Goal: Task Accomplishment & Management: Complete application form

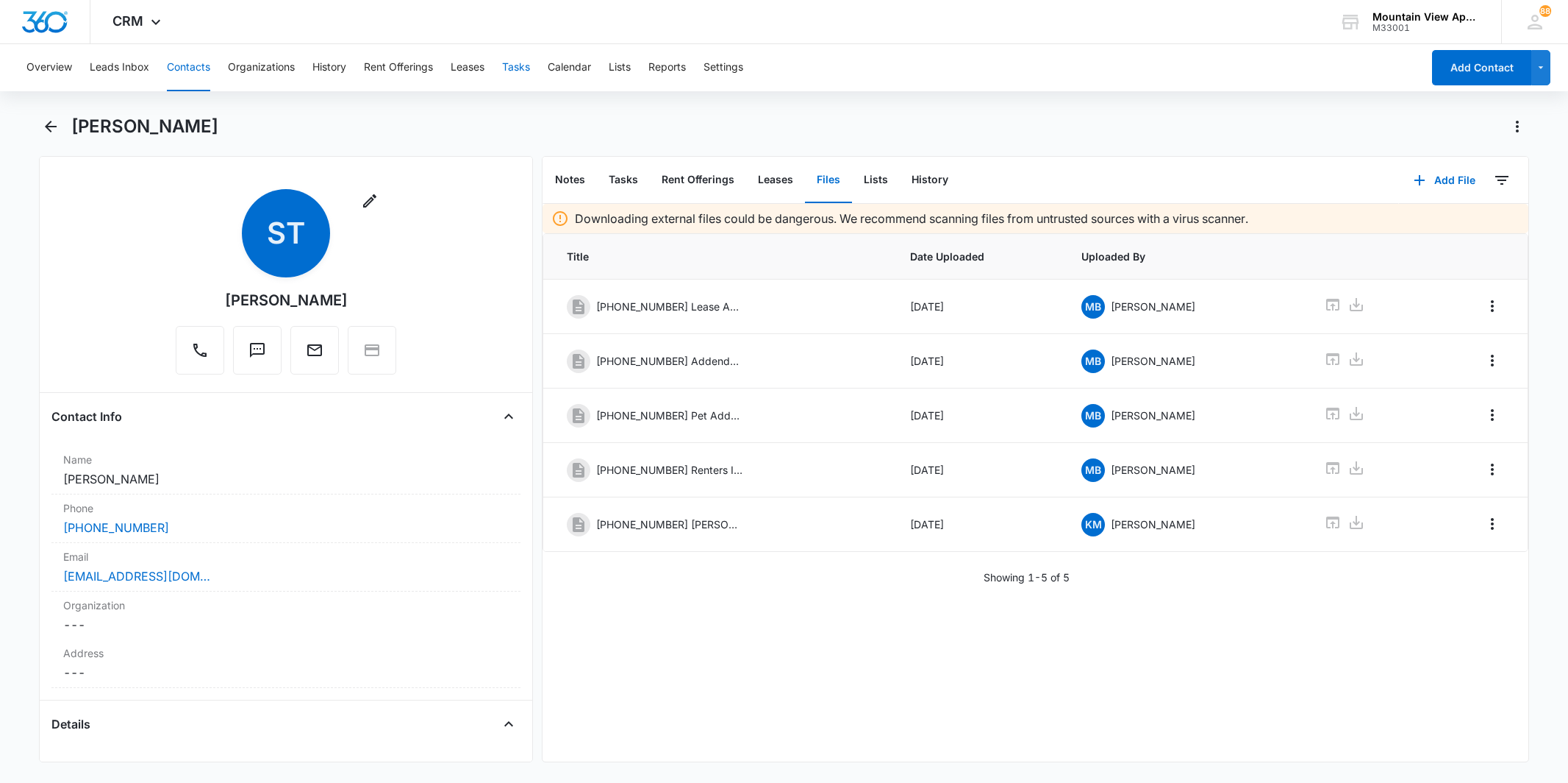
click at [528, 72] on button "Tasks" at bounding box center [516, 67] width 28 height 47
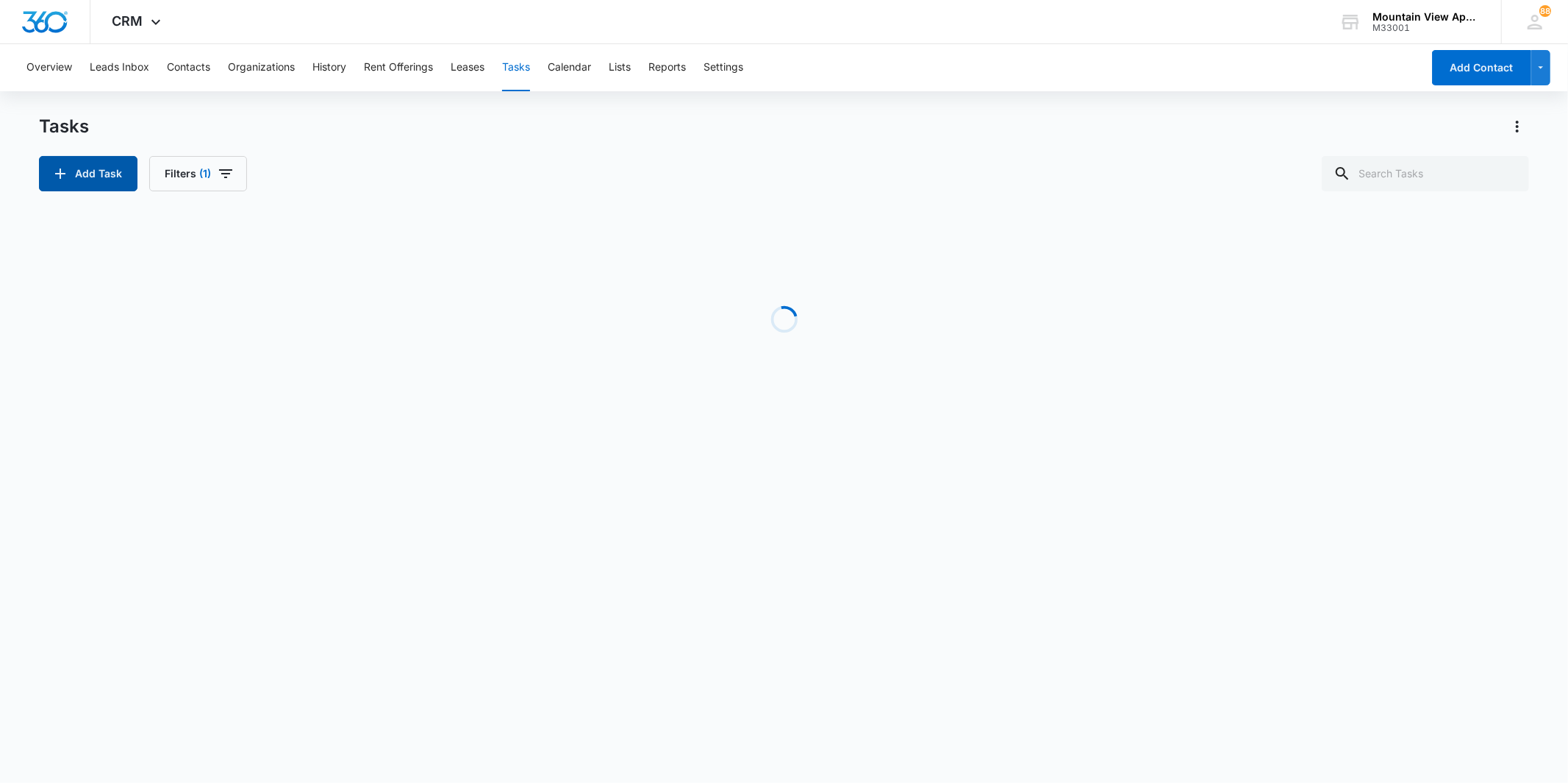
click at [78, 176] on button "Add Task" at bounding box center [88, 173] width 98 height 36
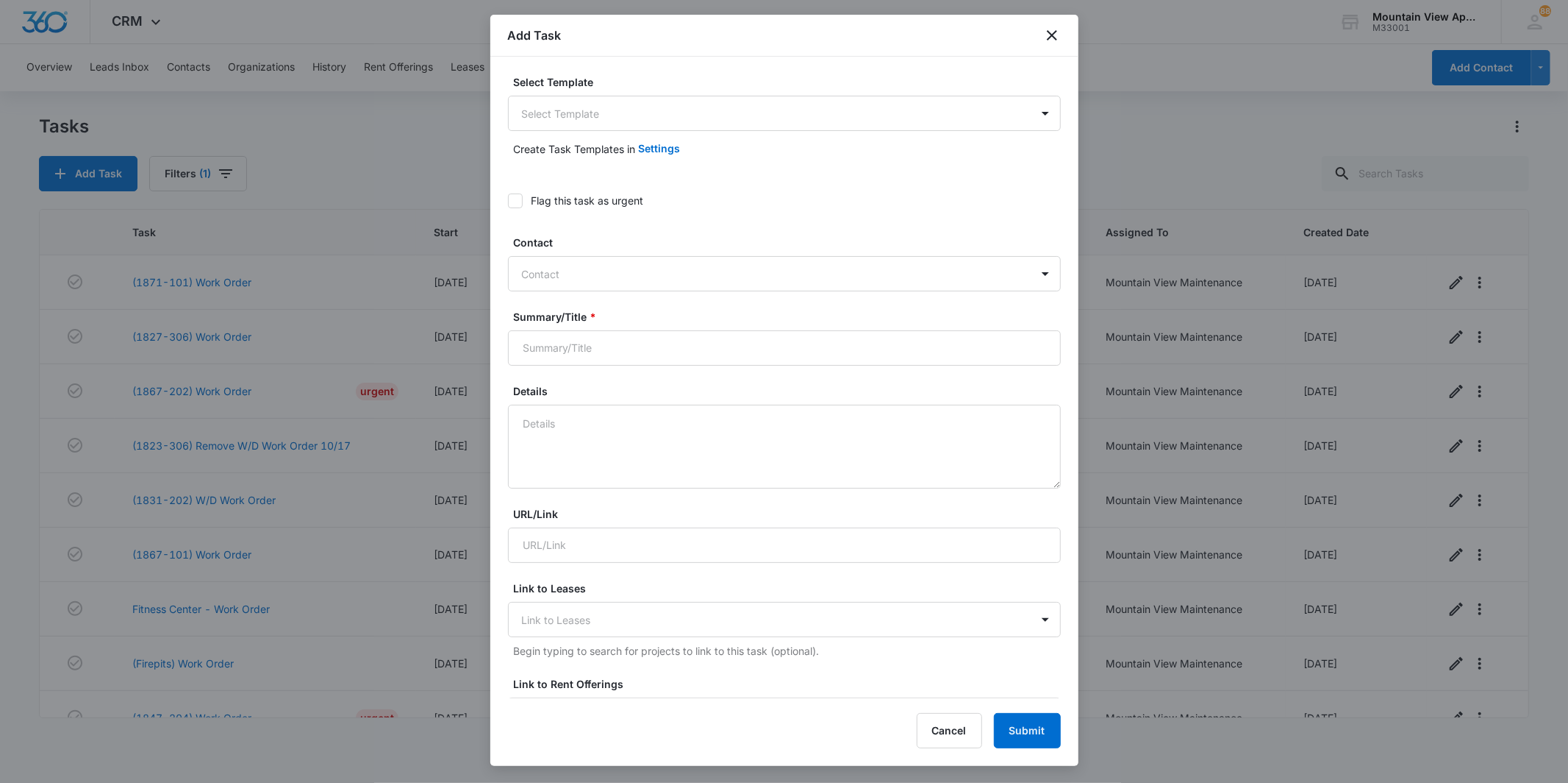
type input "[DATE]"
click at [653, 111] on body "CRM Apps Reputation Websites Forms CRM Email Social Content Ads Intelligence Fi…" at bounding box center [784, 391] width 1568 height 783
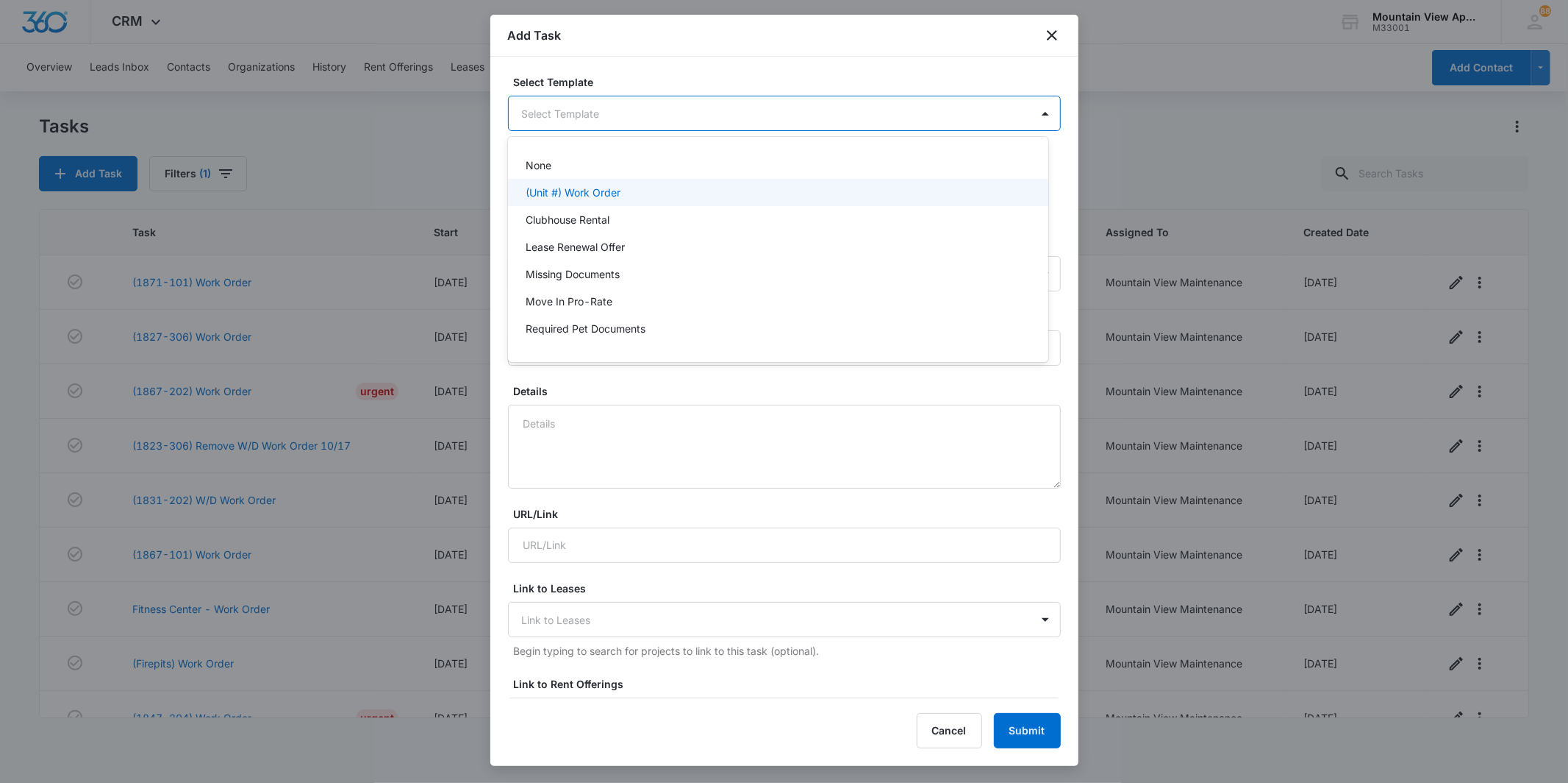
click at [643, 194] on div "(Unit #) Work Order" at bounding box center [777, 193] width 502 height 15
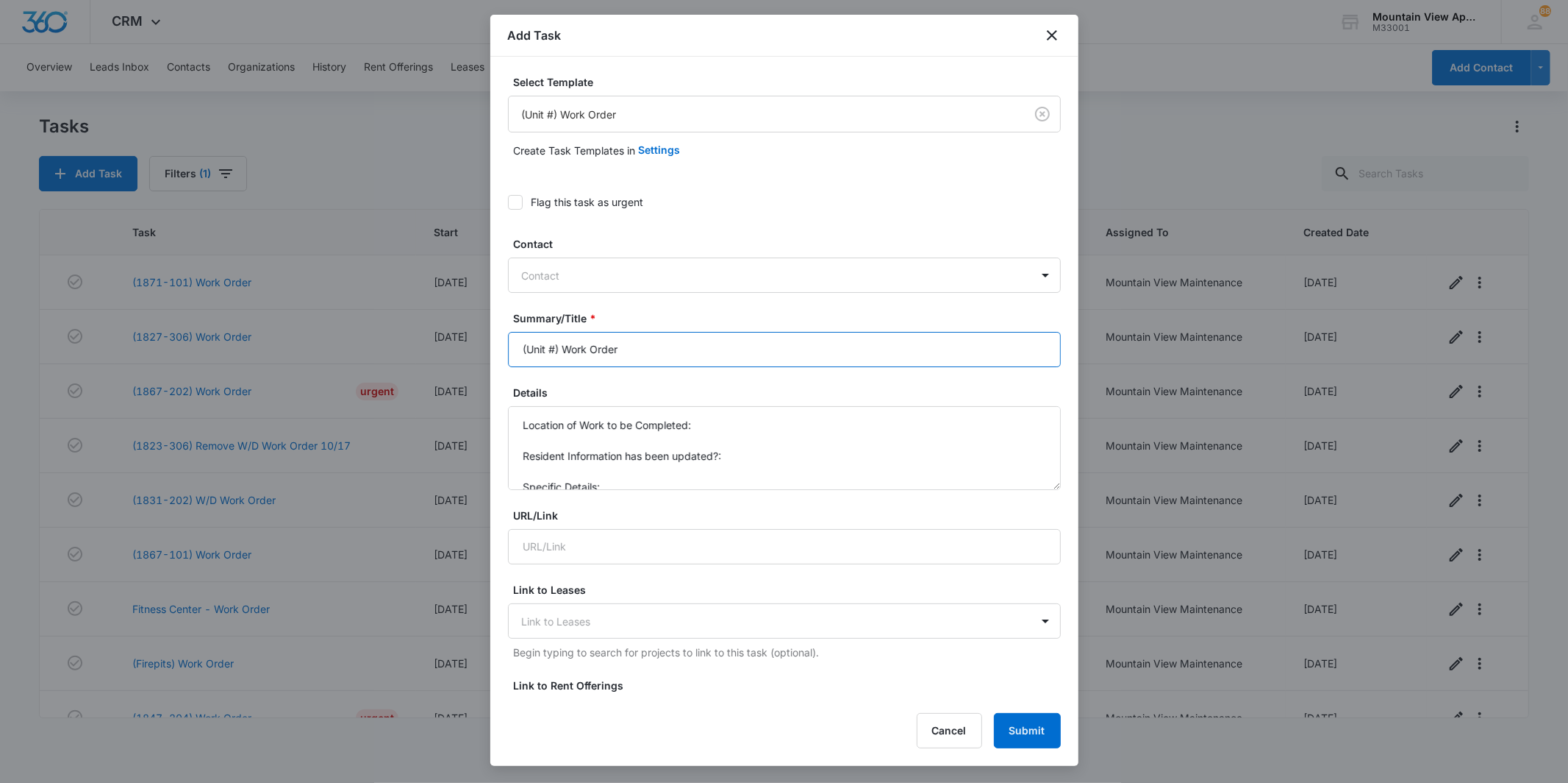
click at [559, 346] on input "(Unit #) Work Order" at bounding box center [784, 350] width 553 height 36
click at [555, 341] on input "(Unit #) Work Order" at bounding box center [784, 350] width 553 height 36
type input "(1819-206) Work Order"
click at [758, 418] on textarea "Location of Work to be Completed: Resident Information has been updated?: Speci…" at bounding box center [784, 448] width 553 height 84
click at [533, 207] on div "Flag this task as urgent" at bounding box center [587, 202] width 113 height 15
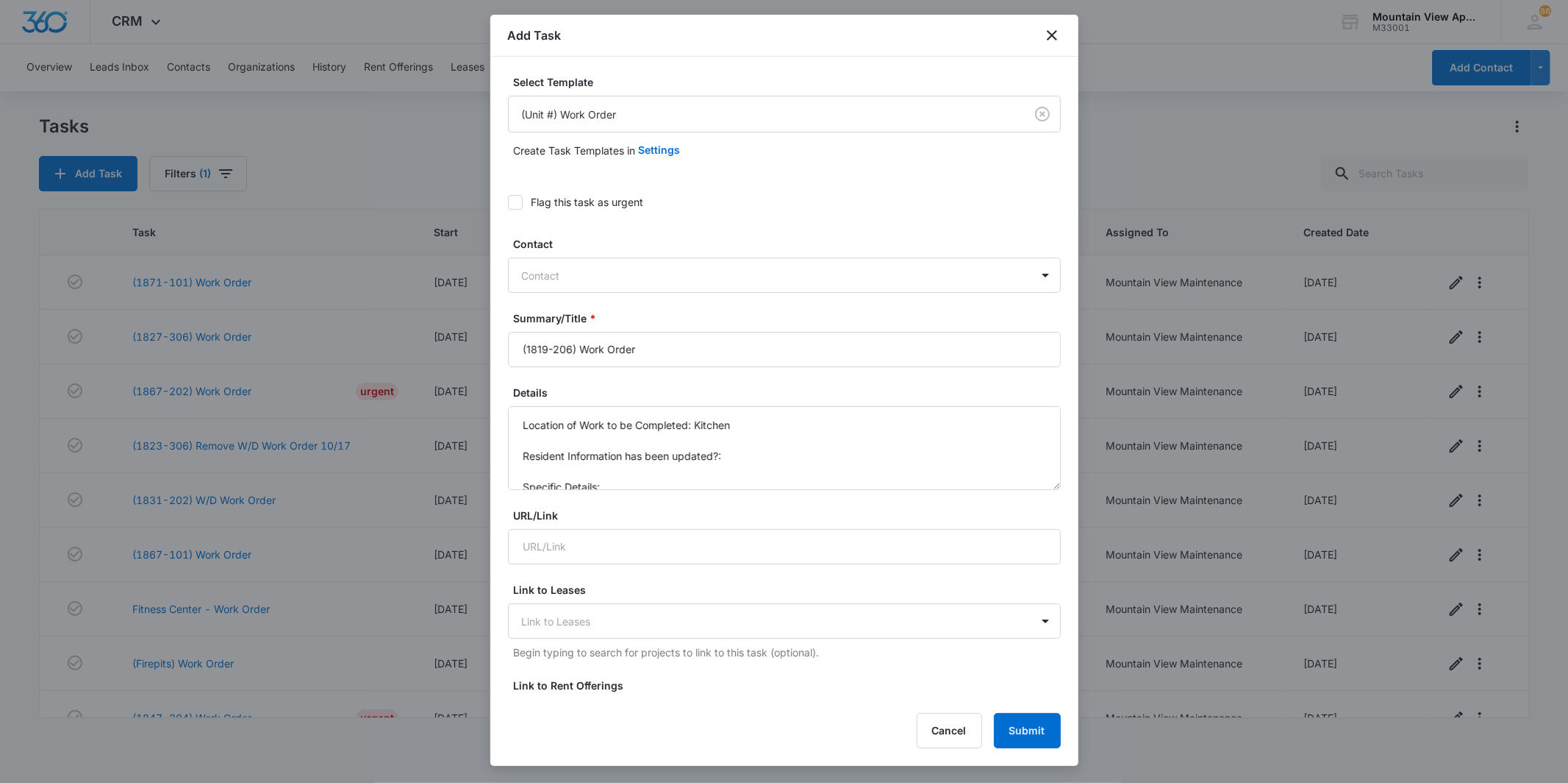
click at [501, 194] on div "Select Template (Unit #) Work Order Create Task Templates in Settings Flag this…" at bounding box center [784, 378] width 588 height 641
click at [509, 200] on icon at bounding box center [516, 202] width 13 height 13
click at [508, 202] on input "Flag this task as urgent" at bounding box center [508, 202] width 0 height 0
click at [733, 438] on textarea "Location of Work to be Completed: Kitchen Resident Information has been updated…" at bounding box center [784, 448] width 553 height 84
click at [761, 447] on textarea "Location of Work to be Completed: Kitchen Resident Information has been updated…" at bounding box center [784, 448] width 553 height 84
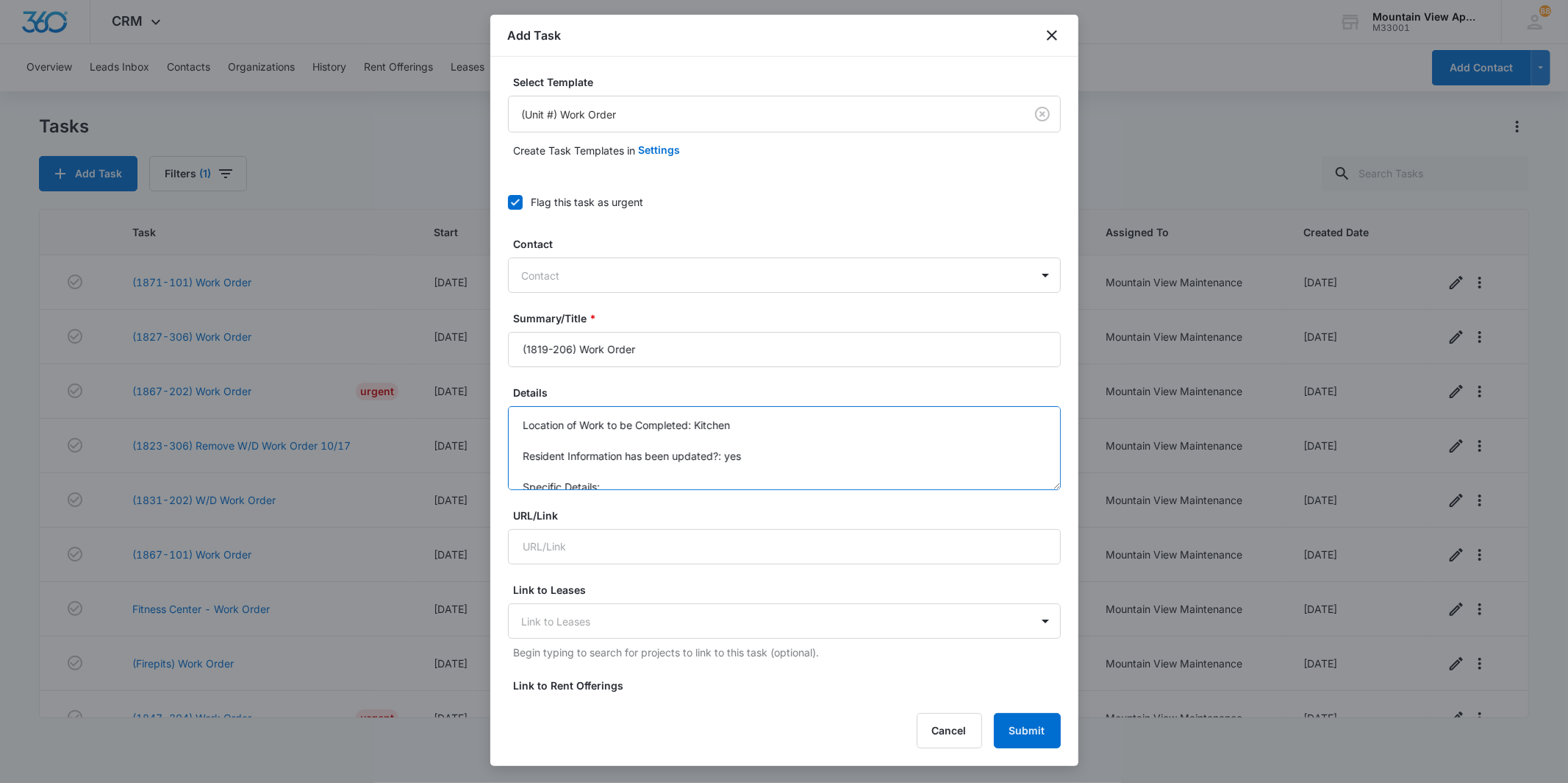
scroll to position [15, 0]
click at [622, 455] on textarea "Location of Work to be Completed: Kitchen Resident Information has been updated…" at bounding box center [784, 448] width 553 height 84
click at [684, 476] on textarea "Location of Work to be Completed: Kitchen Resident Information has been updated…" at bounding box center [784, 448] width 553 height 84
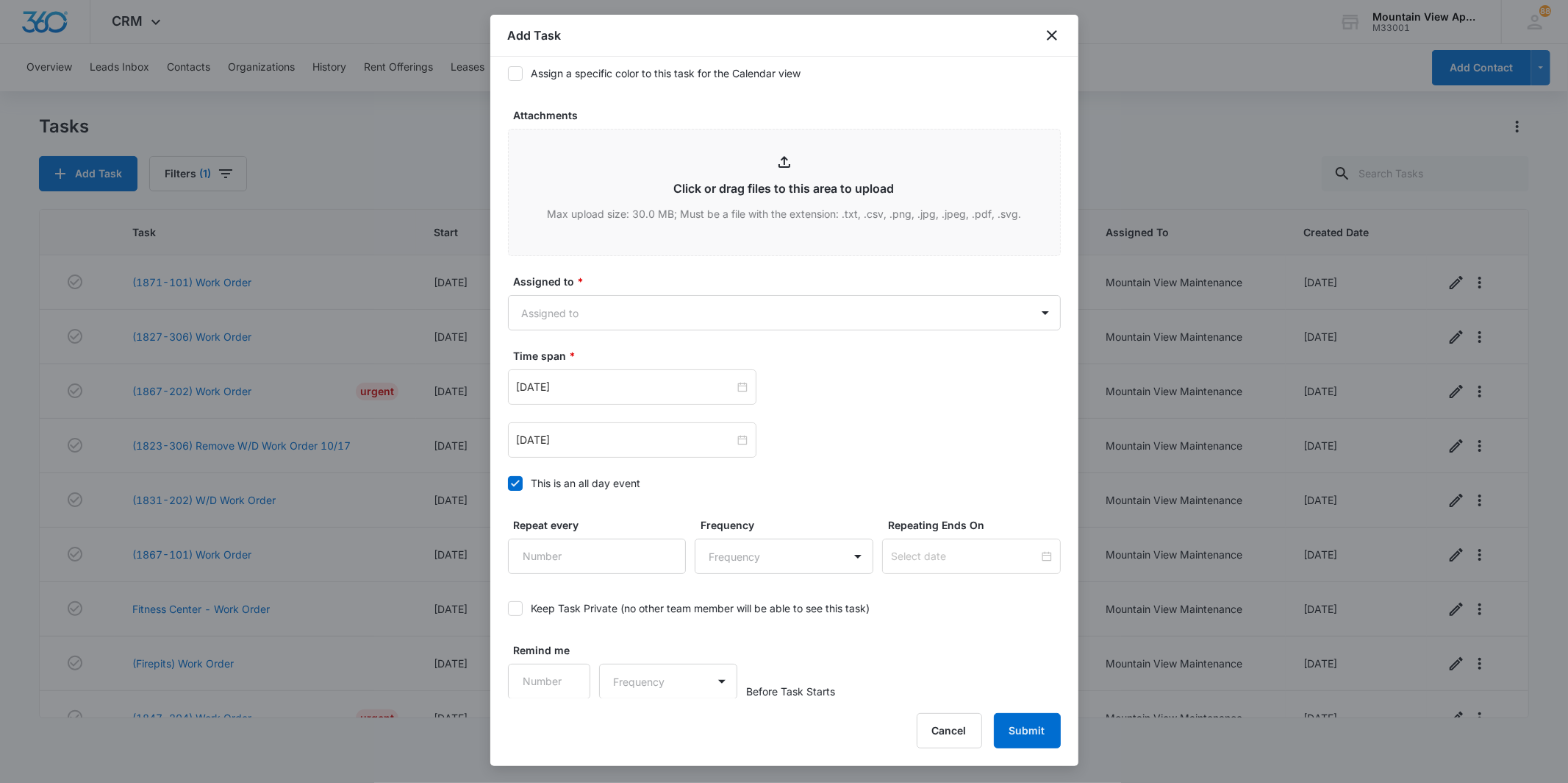
type textarea "Location of Work to be Completed: Kitchen Resident Information has been updated…"
click at [662, 292] on div "Assigned to * Assigned to" at bounding box center [784, 301] width 553 height 57
click at [662, 306] on body "CRM Apps Reputation Websites Forms CRM Email Social Content Ads Intelligence Fi…" at bounding box center [784, 391] width 1568 height 783
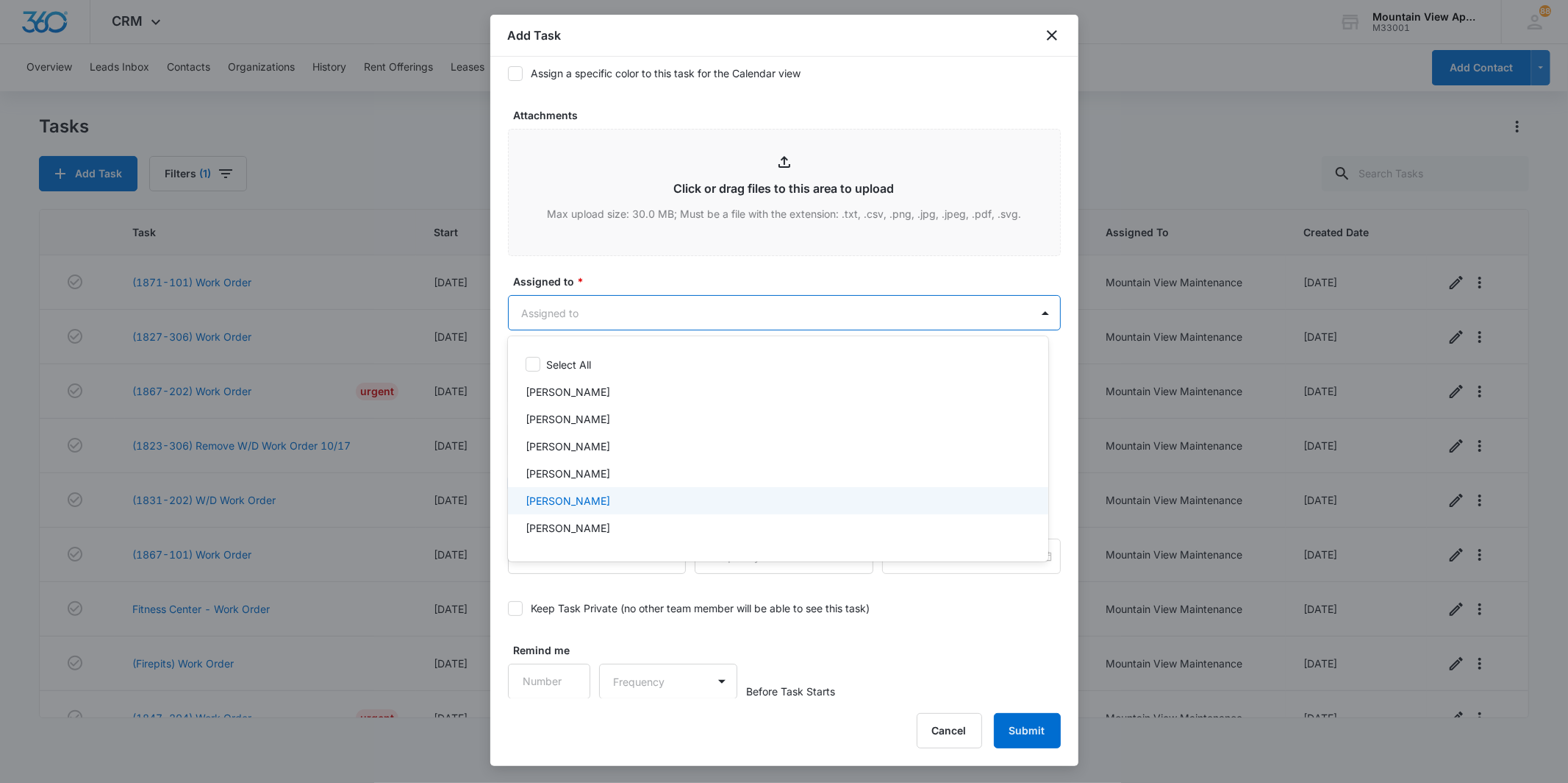
scroll to position [320, 0]
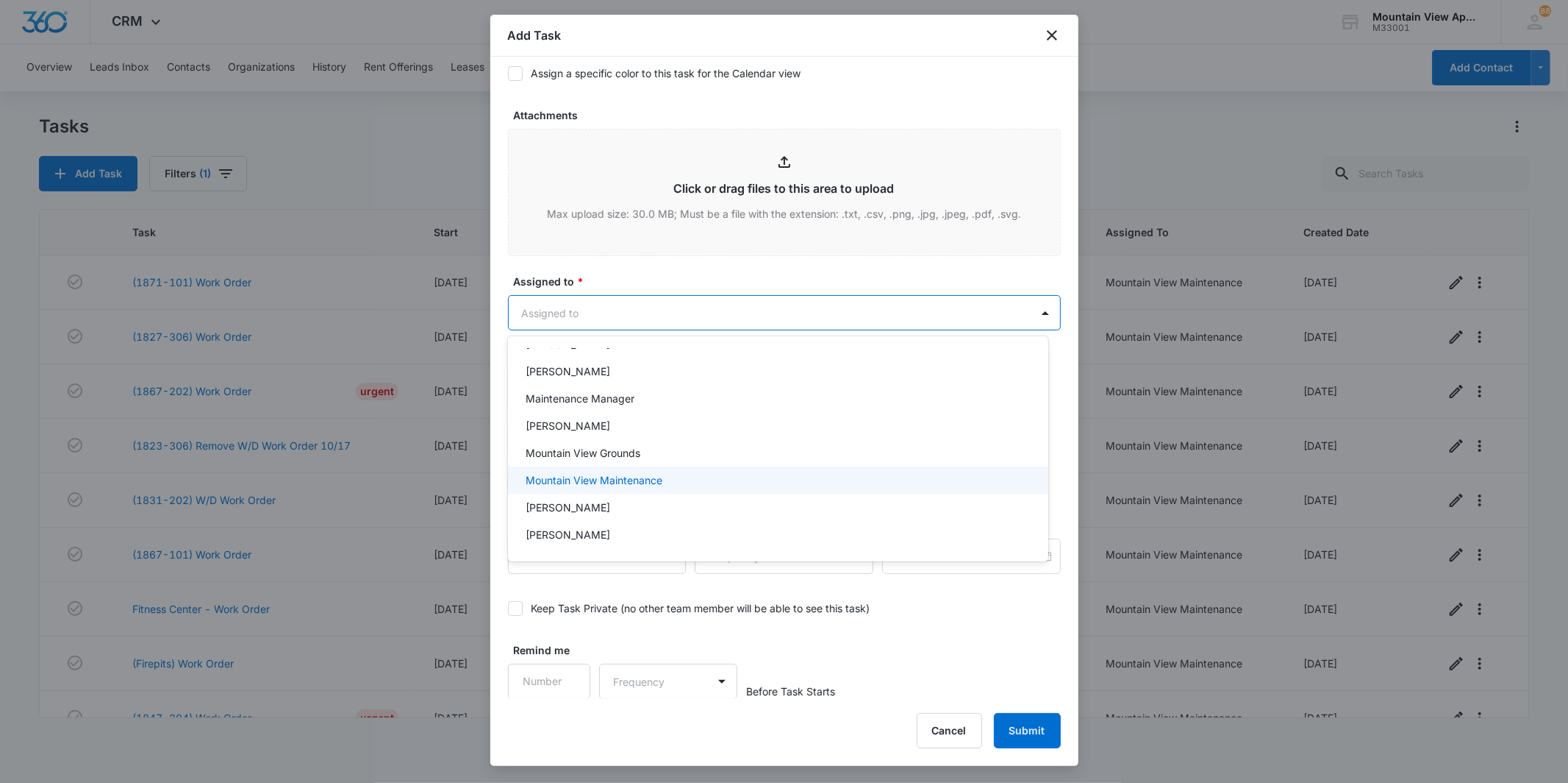
click at [680, 477] on div "Mountain View Maintenance" at bounding box center [777, 480] width 502 height 15
click at [741, 310] on div at bounding box center [784, 391] width 1568 height 783
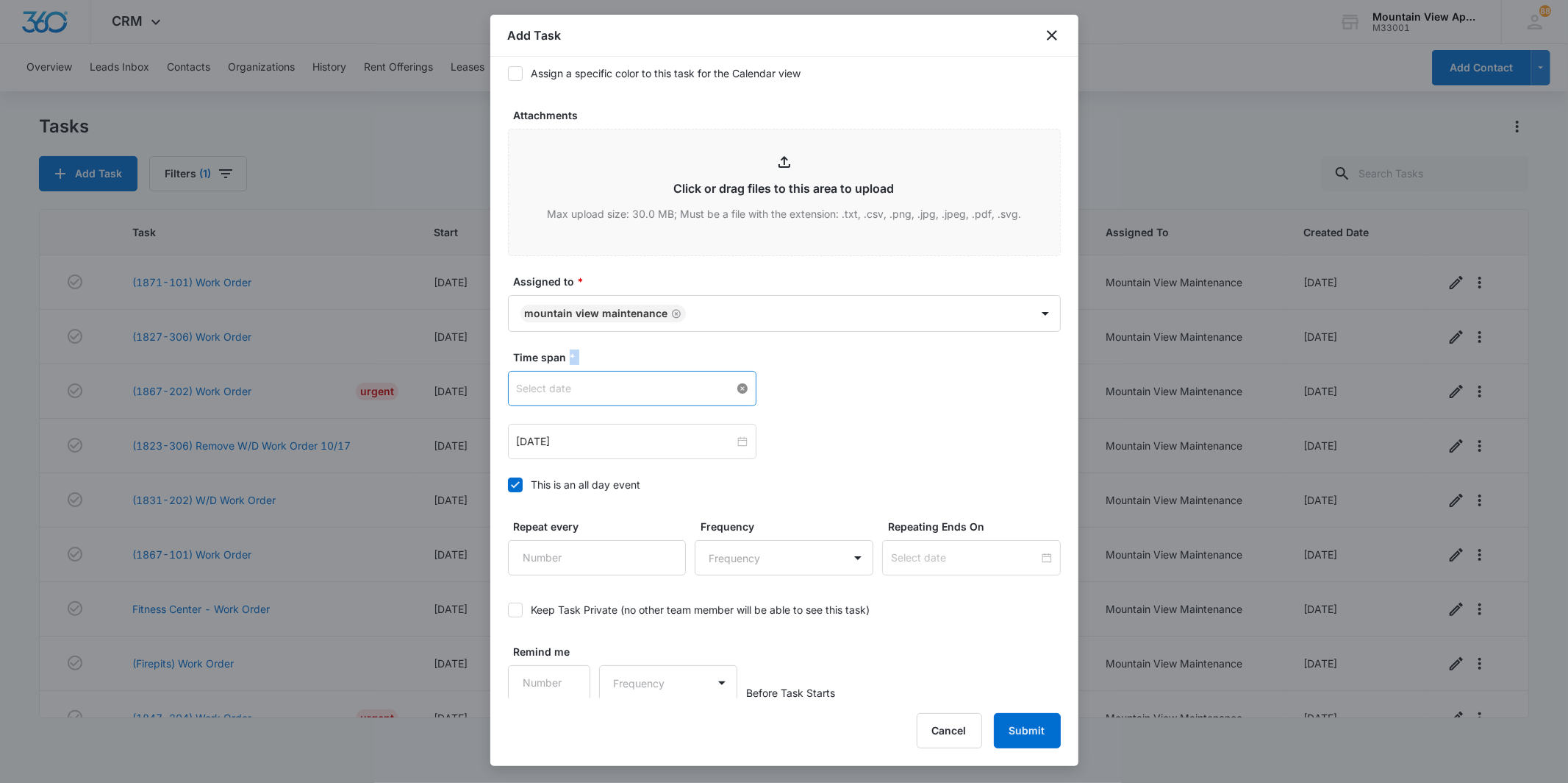
click at [733, 392] on div at bounding box center [632, 388] width 231 height 16
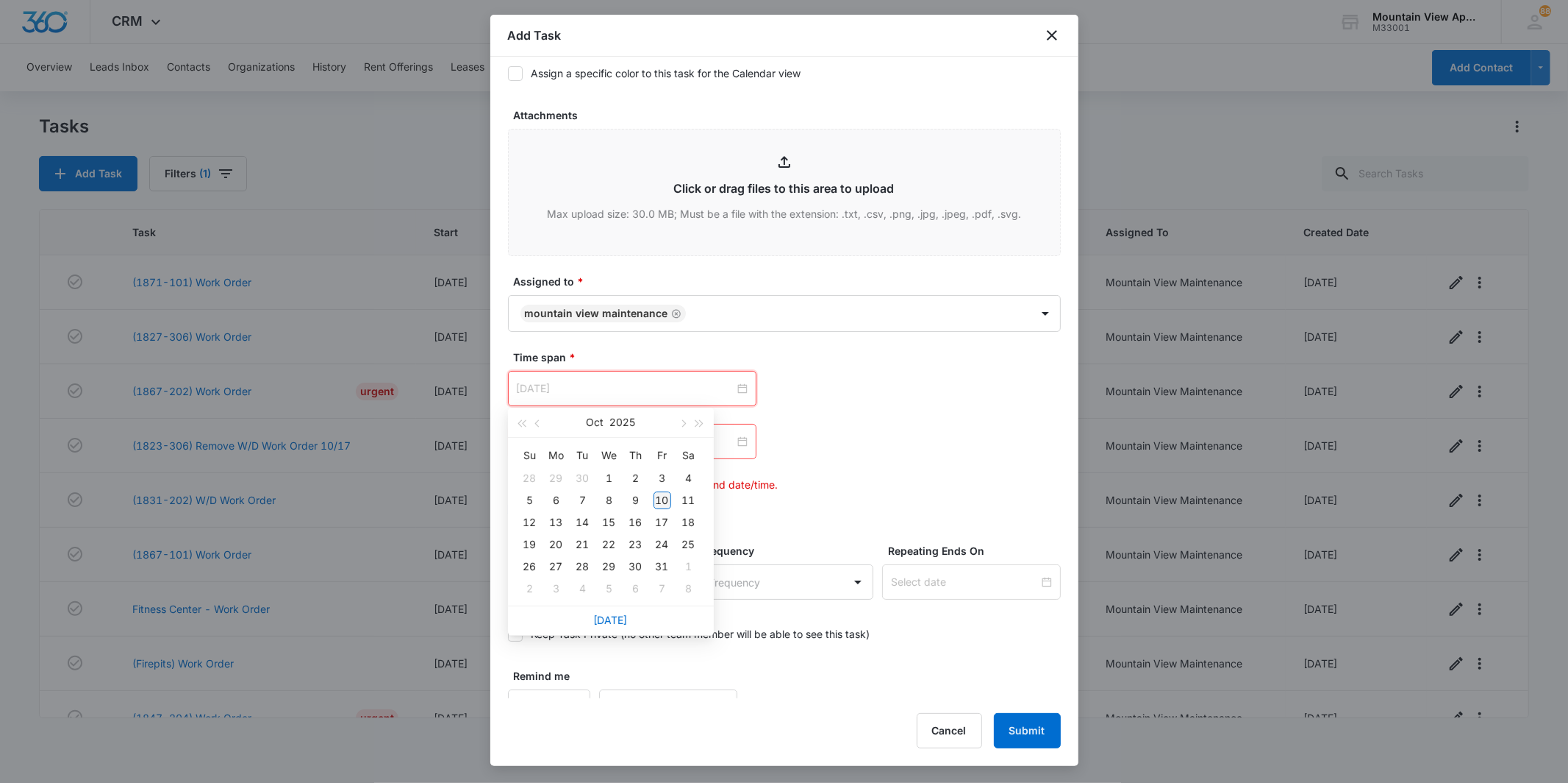
type input "[DATE]"
click at [656, 497] on div "10" at bounding box center [662, 500] width 17 height 17
click at [733, 440] on div at bounding box center [632, 441] width 231 height 16
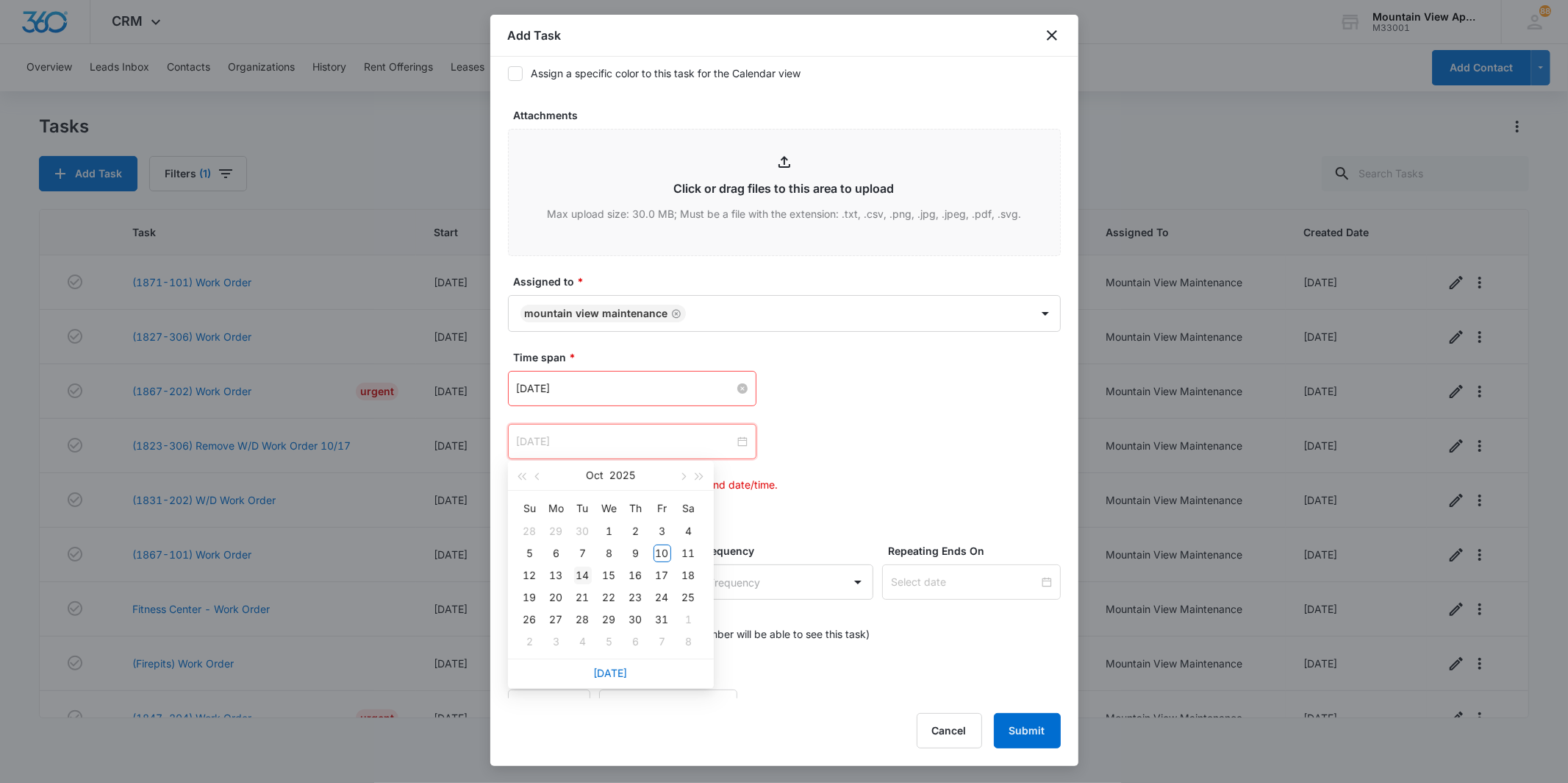
type input "[DATE]"
click at [575, 574] on div "14" at bounding box center [583, 575] width 17 height 17
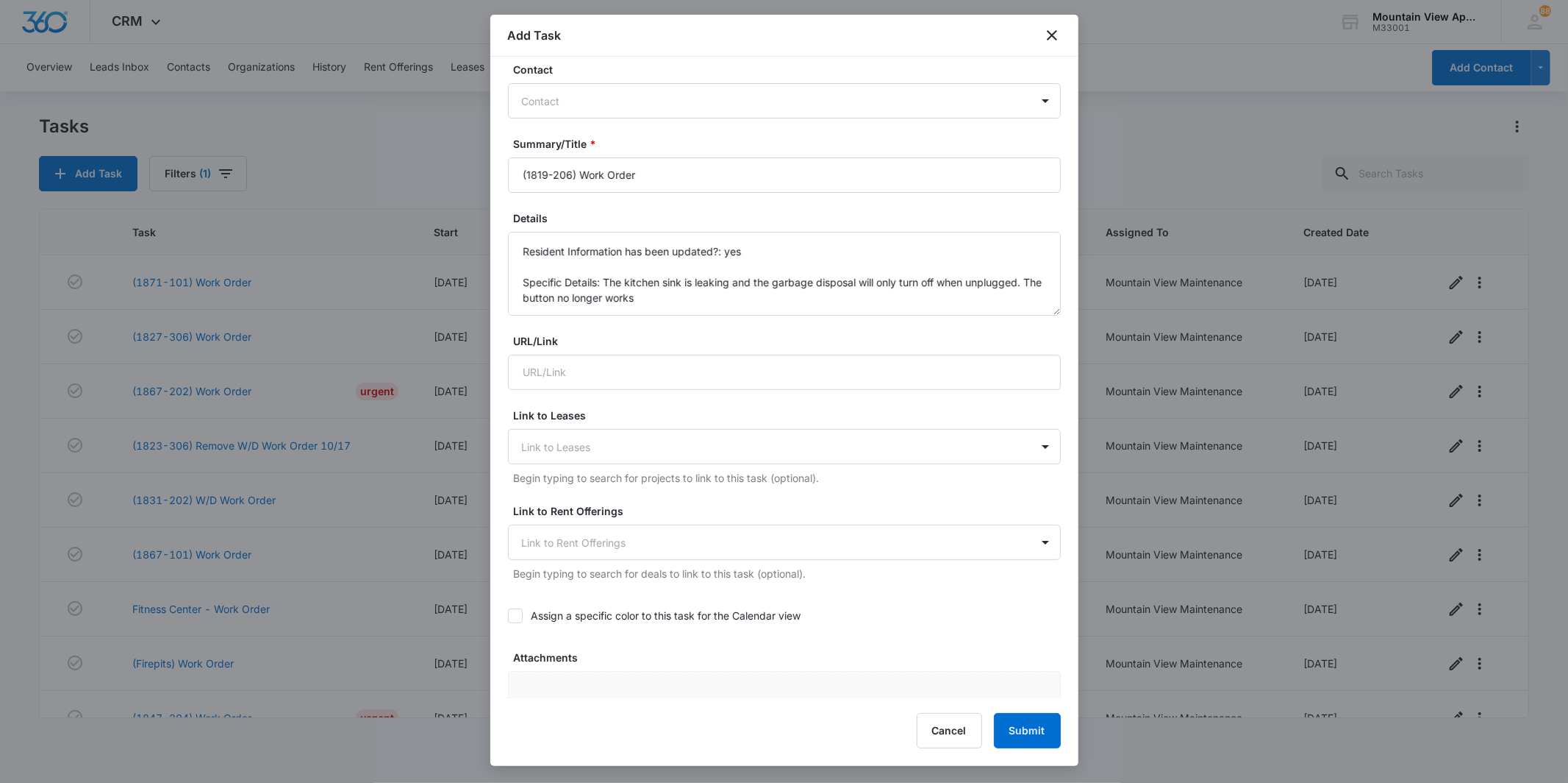
scroll to position [718, 0]
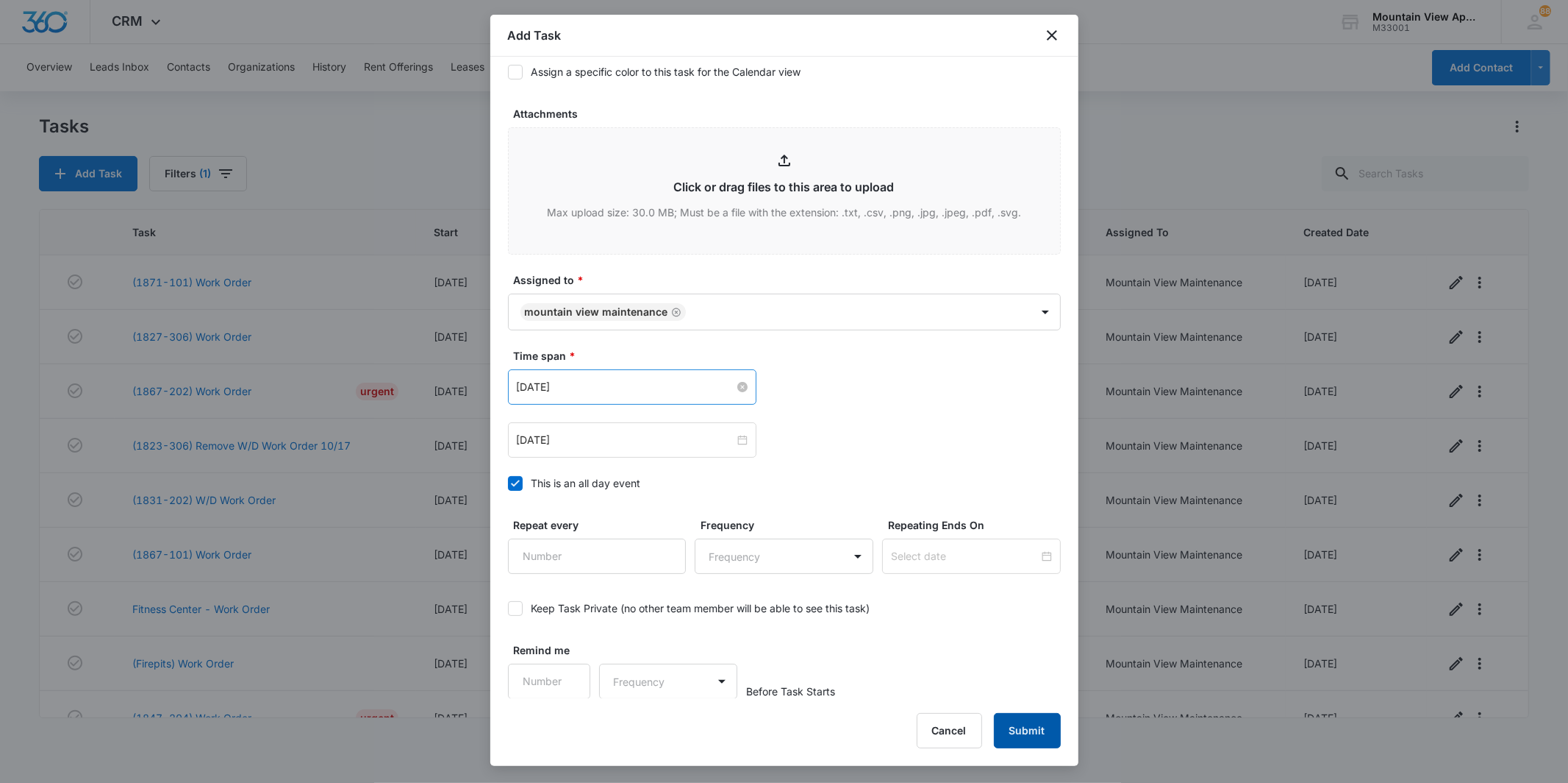
click at [1040, 734] on button "Submit" at bounding box center [1028, 730] width 67 height 36
